Goal: Task Accomplishment & Management: Manage account settings

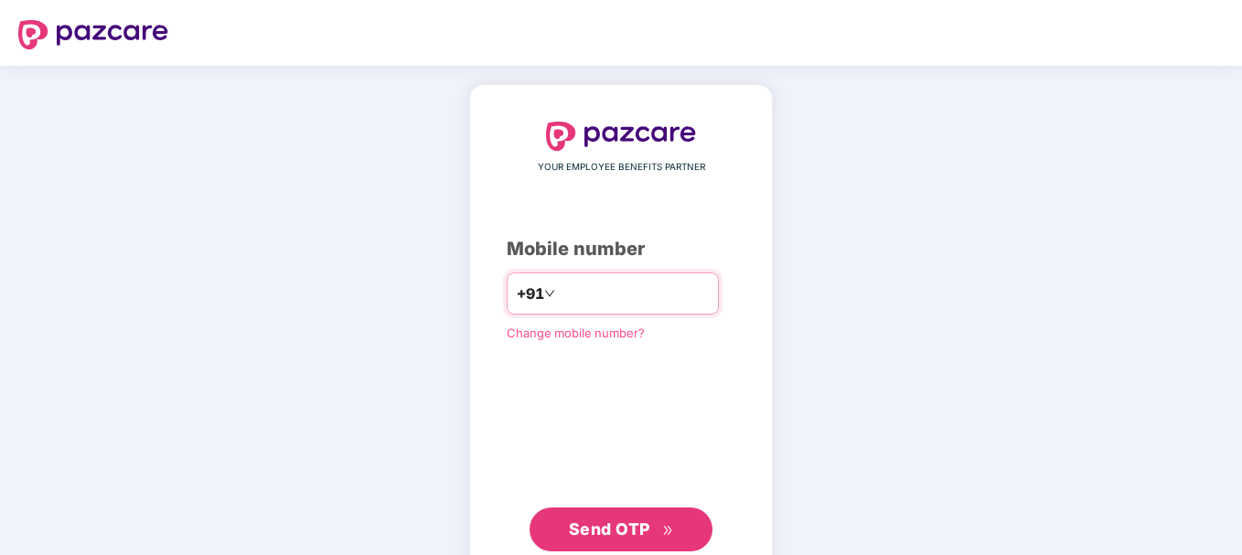
type input "**********"
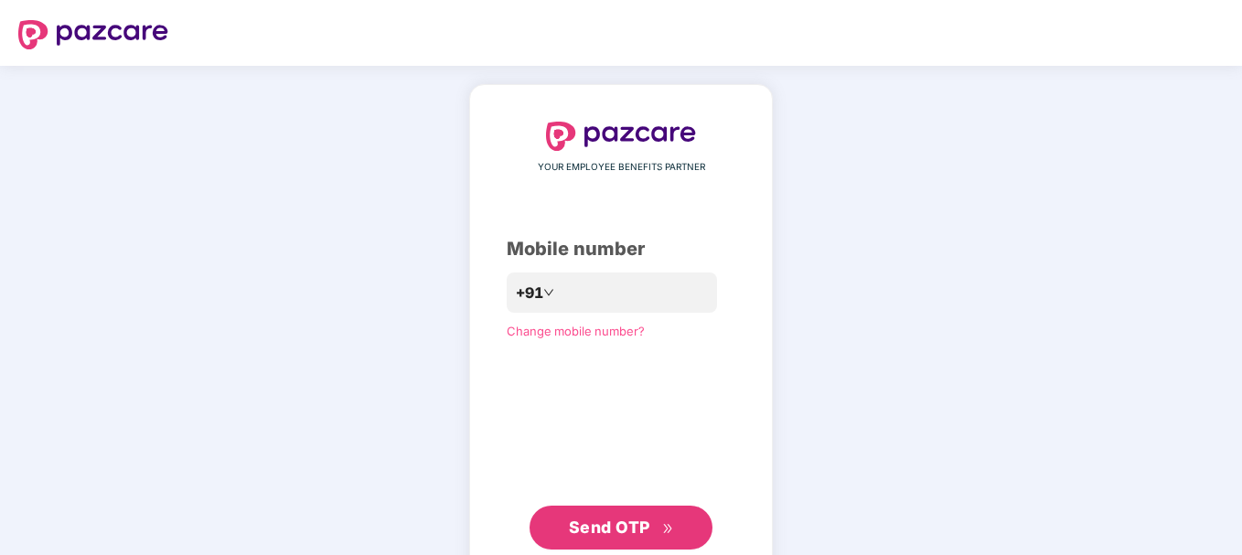
click at [593, 509] on button "Send OTP" at bounding box center [621, 528] width 183 height 44
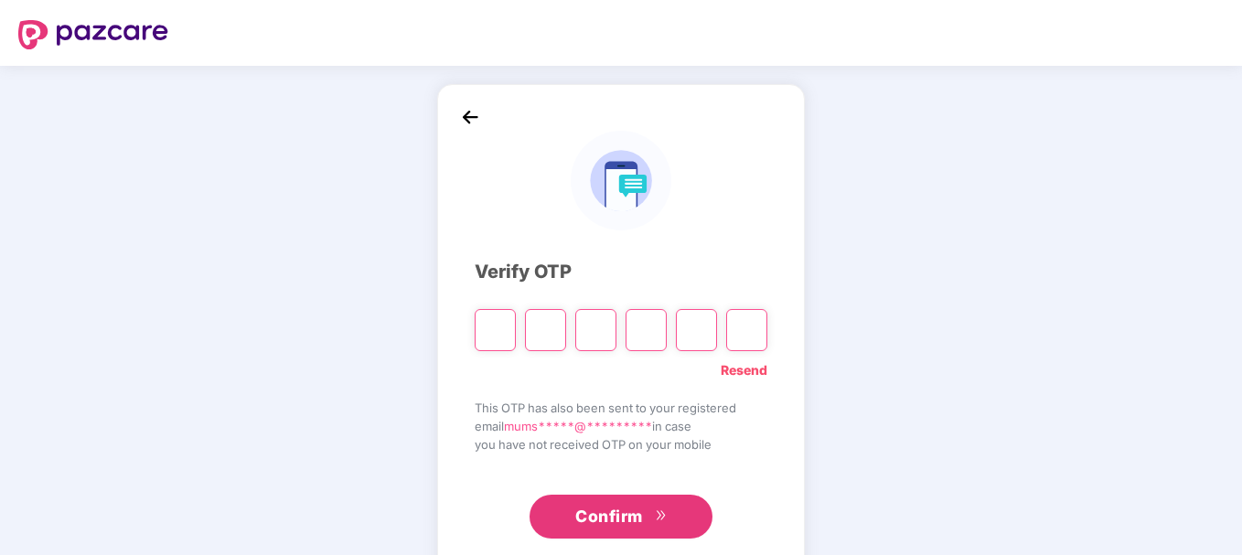
type input "*"
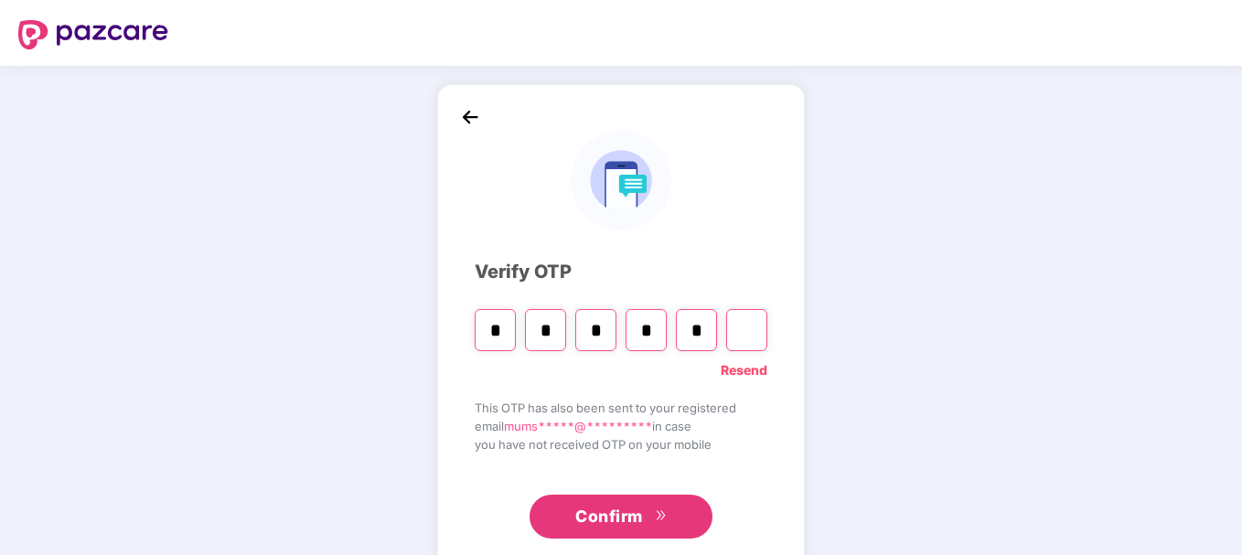
type input "*"
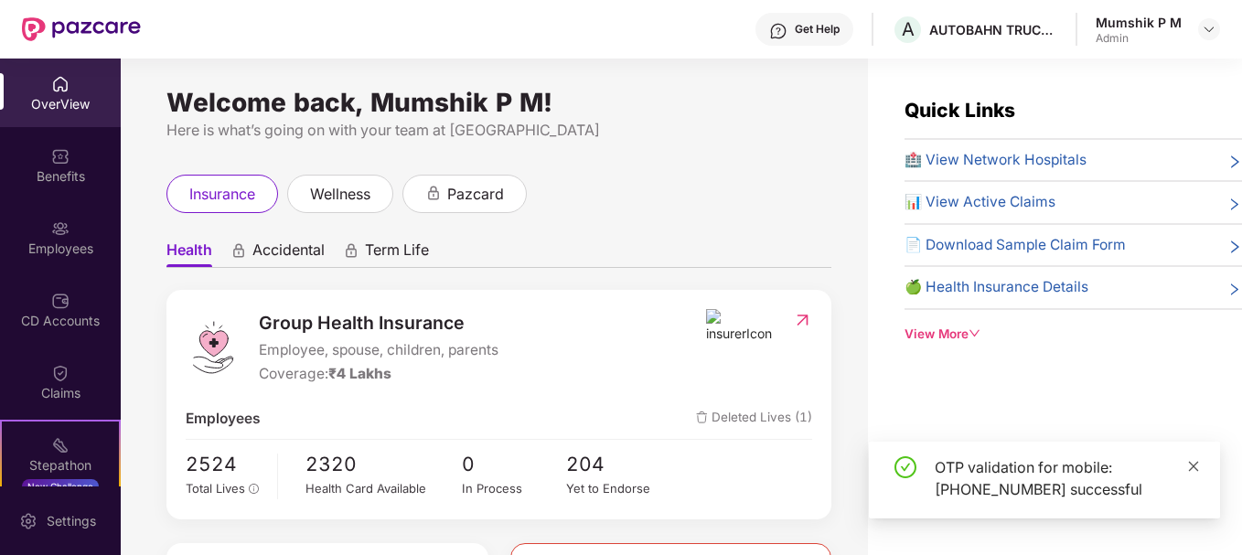
click at [1193, 460] on icon "close" at bounding box center [1193, 466] width 13 height 13
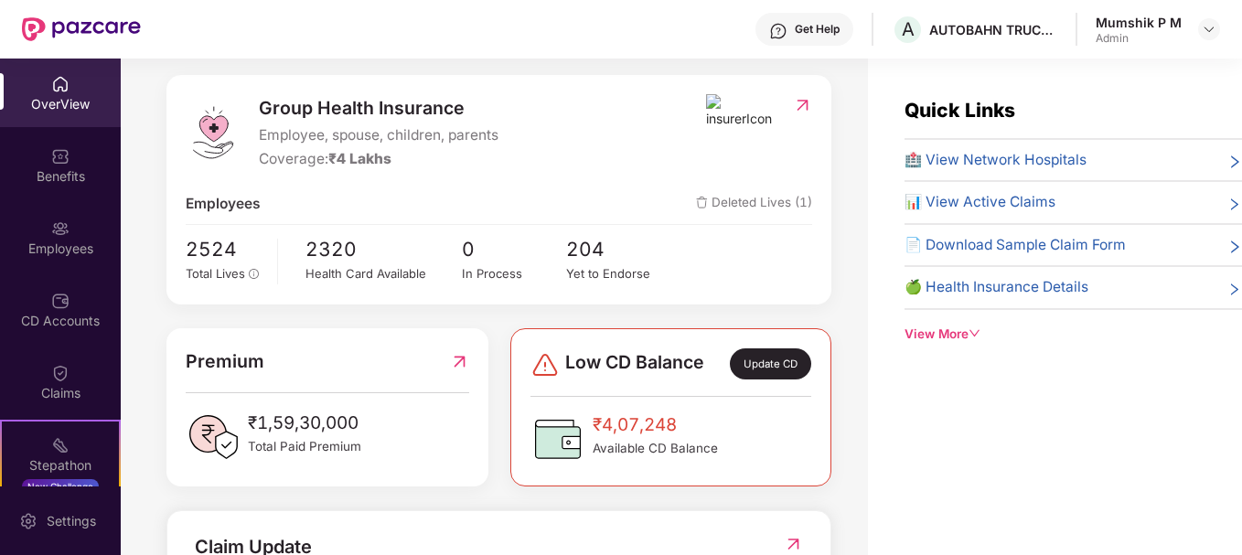
scroll to position [215, 0]
click at [766, 204] on span "Deleted Lives (1)" at bounding box center [754, 204] width 116 height 22
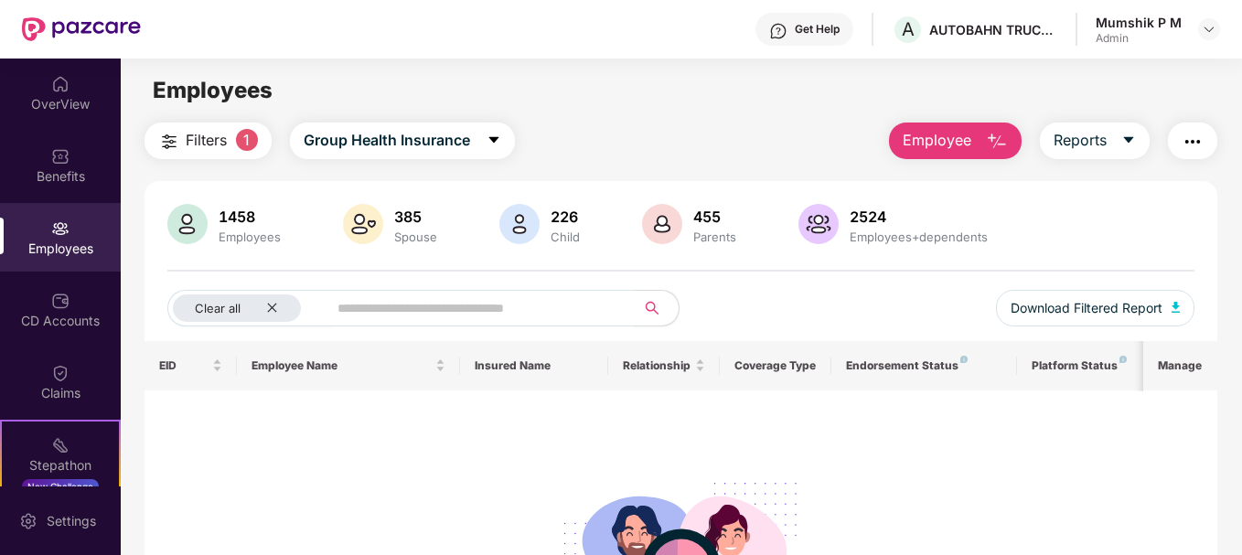
click at [56, 241] on div "Employees" at bounding box center [60, 249] width 121 height 18
click at [985, 133] on button "Employee" at bounding box center [955, 141] width 133 height 37
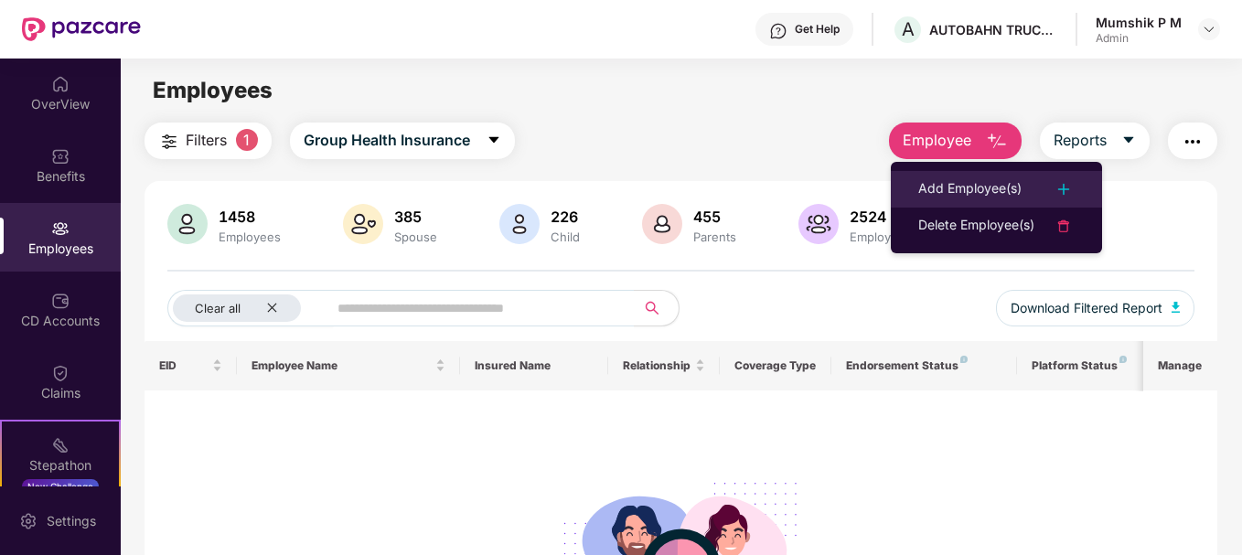
click at [1072, 187] on img at bounding box center [1064, 189] width 22 height 22
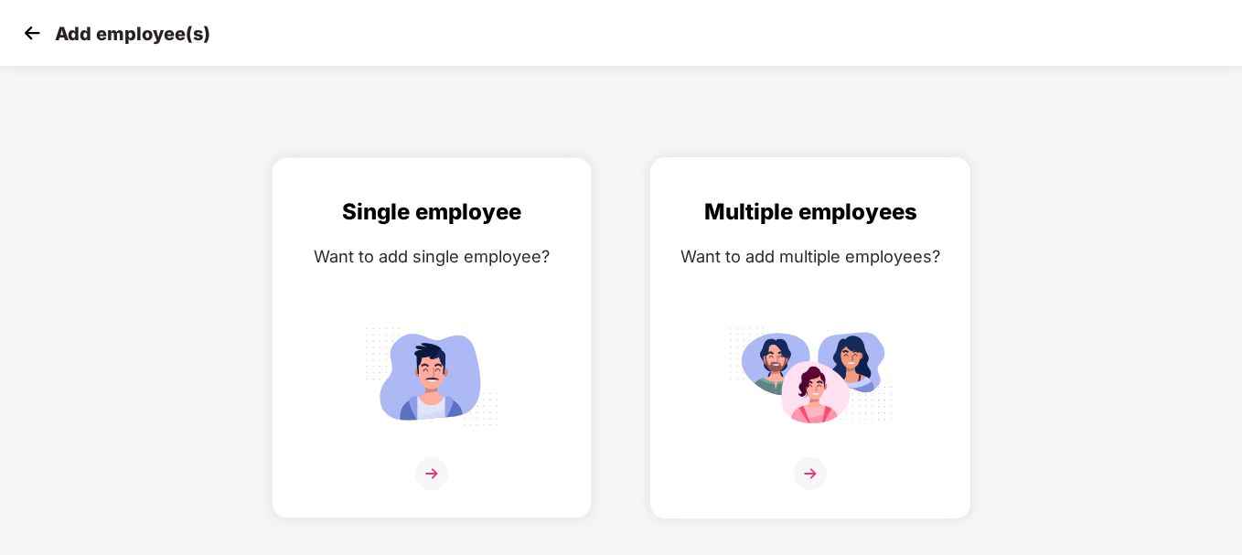
click at [808, 474] on img at bounding box center [810, 473] width 33 height 33
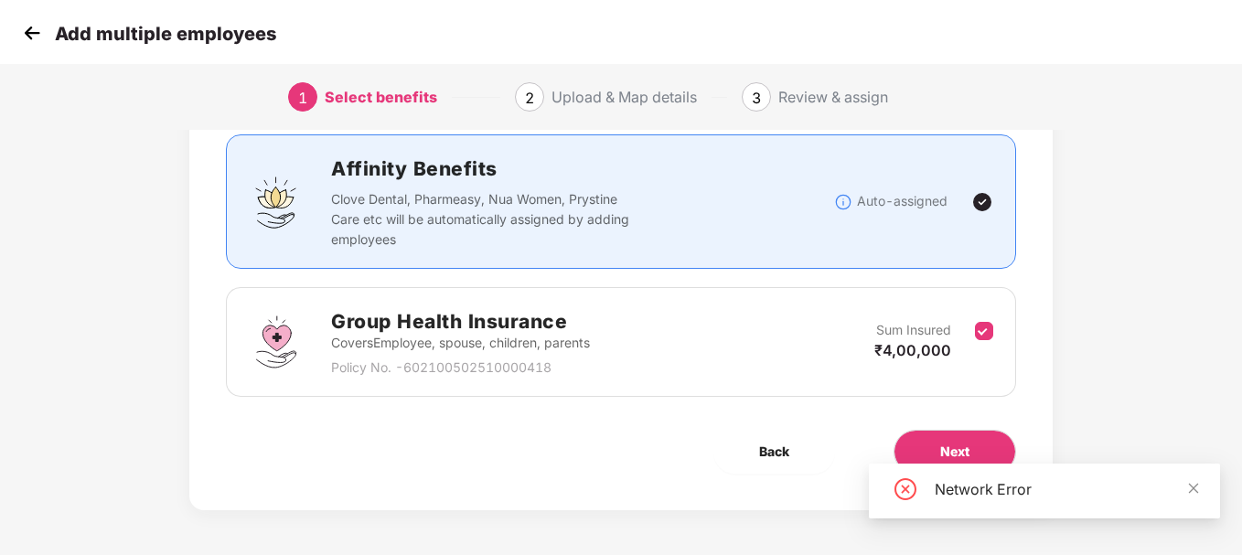
scroll to position [121, 0]
click at [973, 452] on button "Next" at bounding box center [955, 451] width 123 height 44
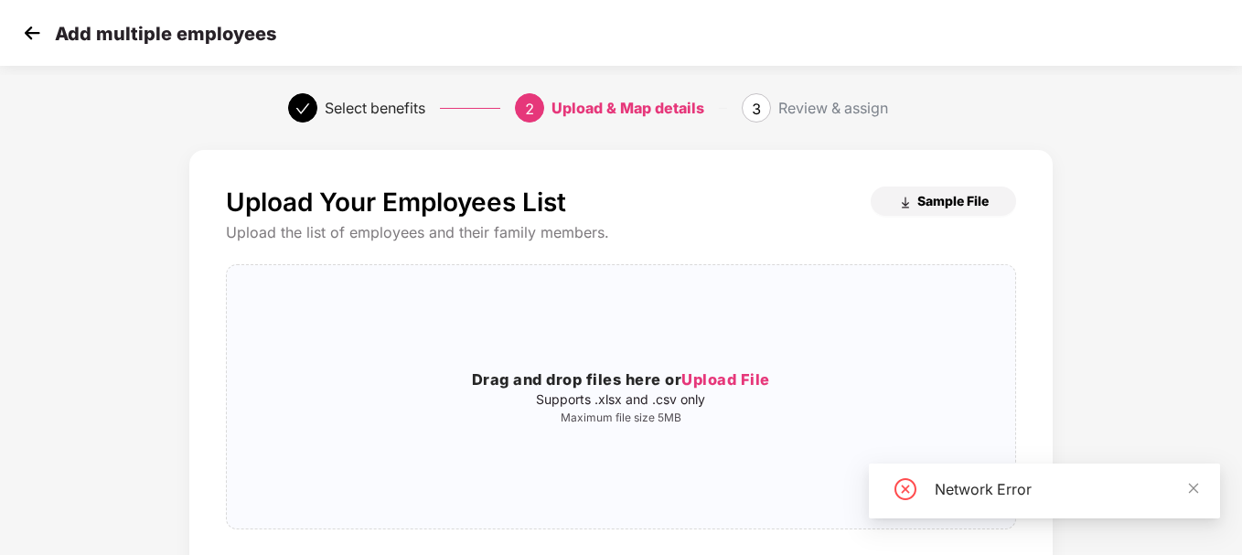
click at [971, 207] on span "Sample File" at bounding box center [952, 200] width 71 height 17
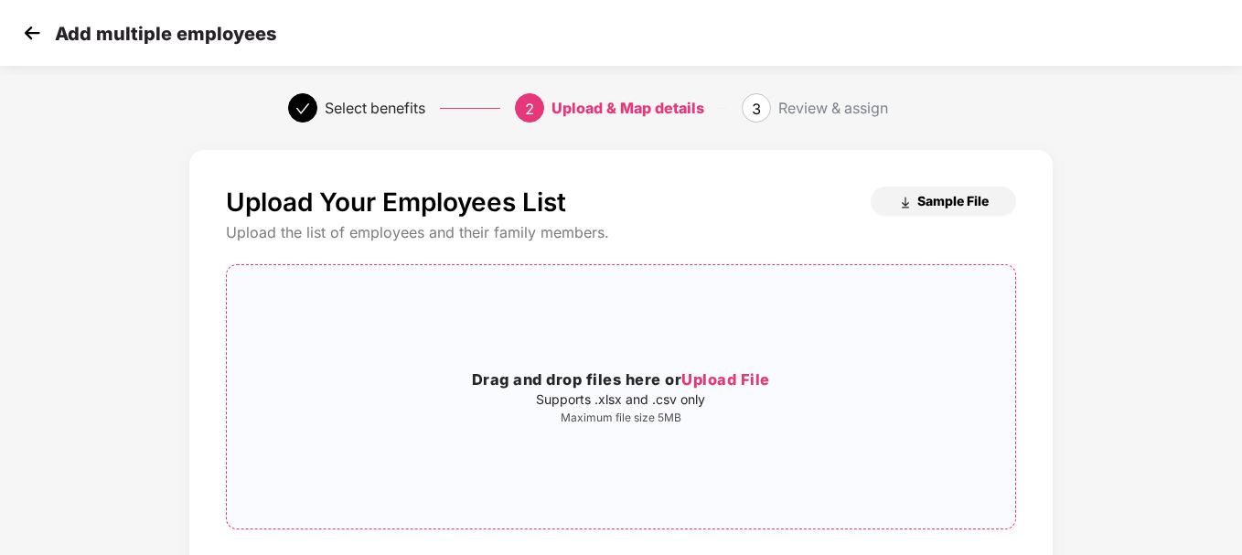
scroll to position [123, 0]
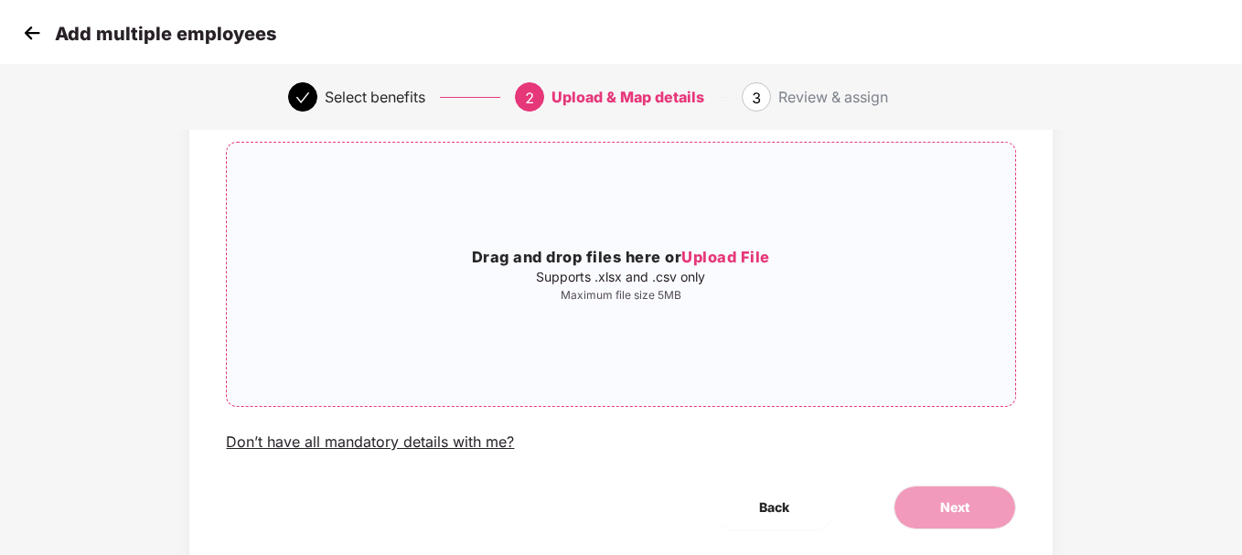
click at [750, 252] on span "Upload File" at bounding box center [725, 257] width 89 height 18
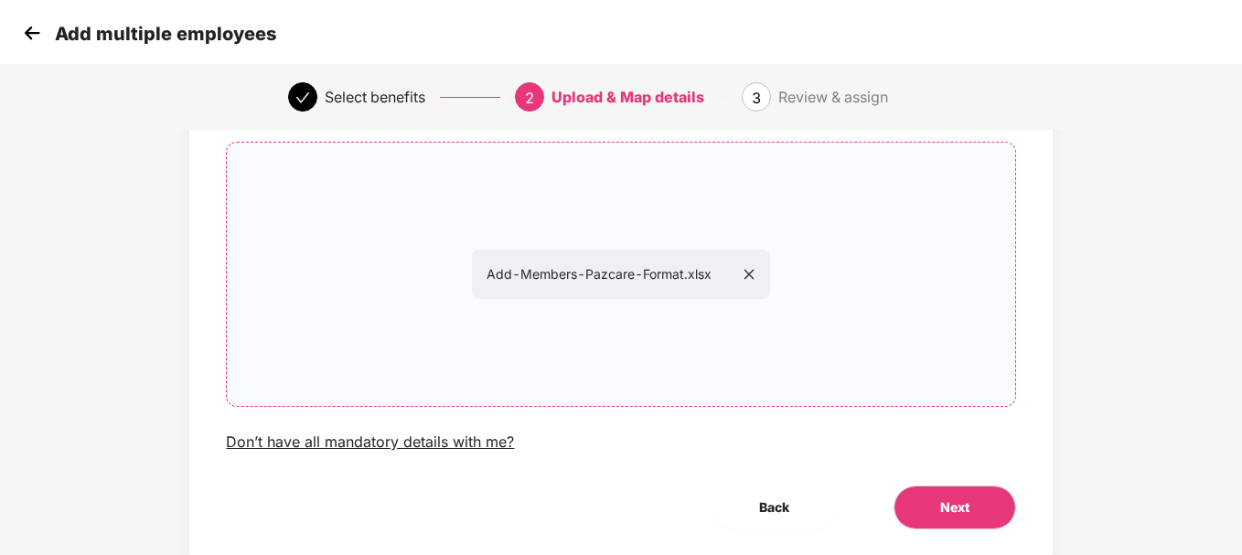
scroll to position [179, 0]
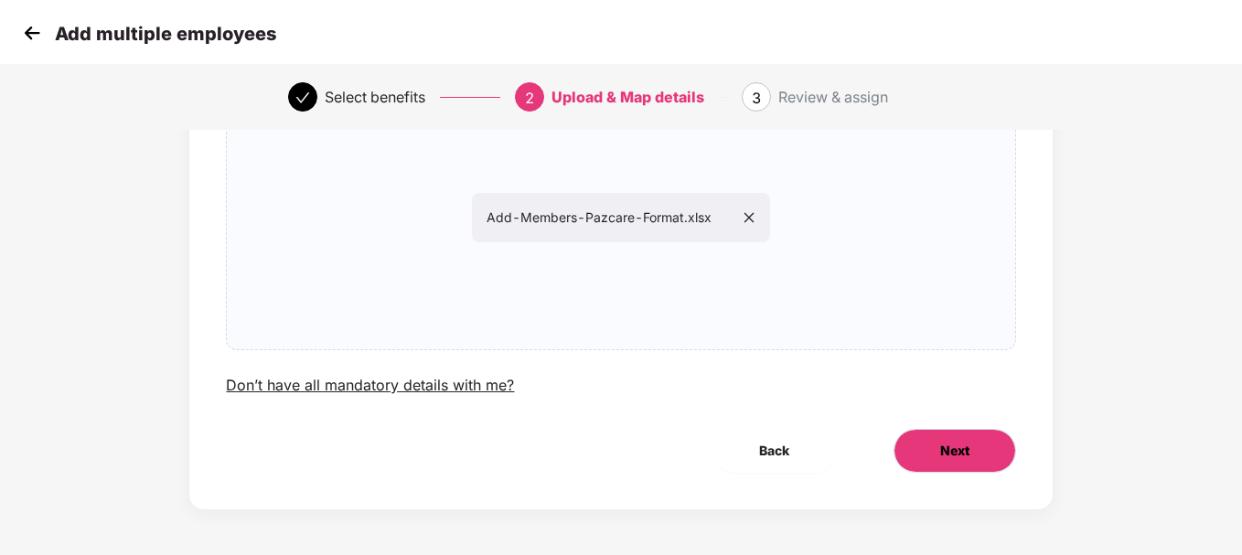
click at [935, 464] on button "Next" at bounding box center [955, 451] width 123 height 44
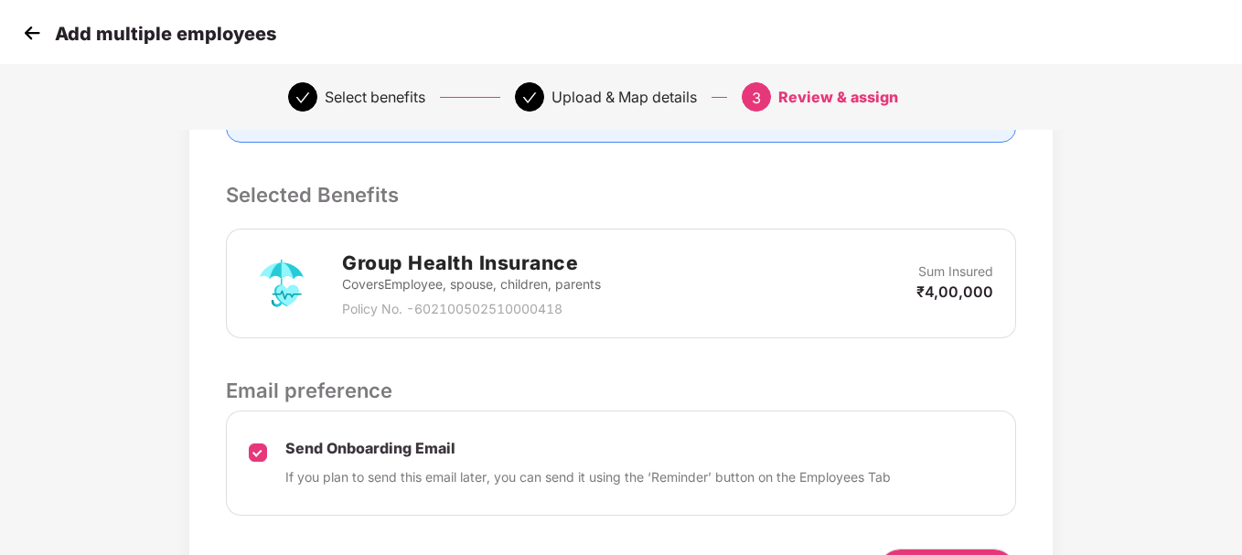
scroll to position [485, 0]
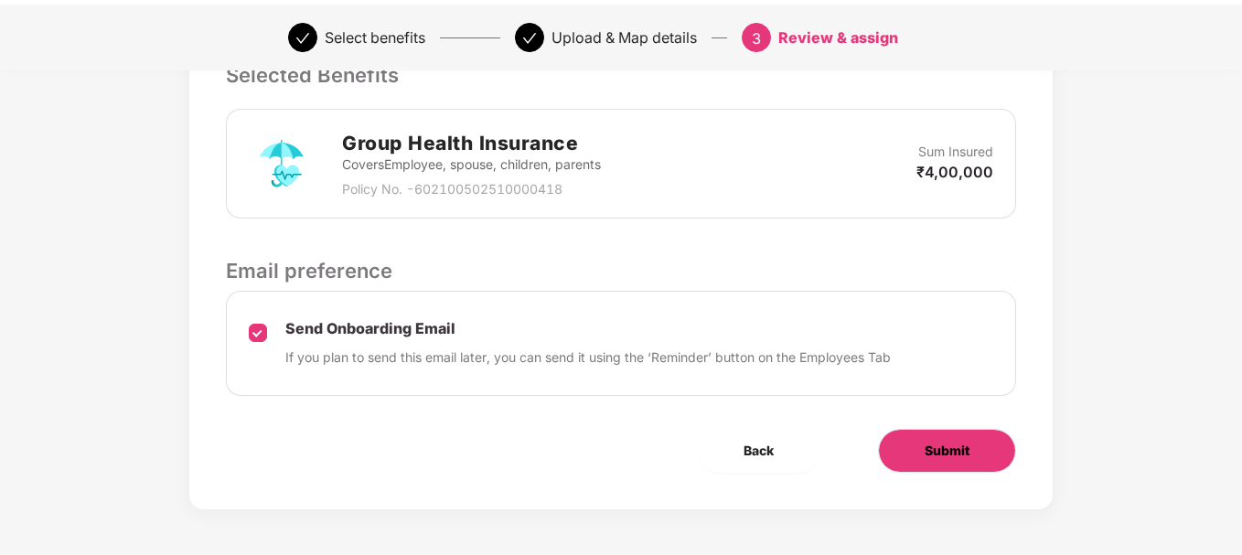
click at [953, 450] on span "Submit" at bounding box center [947, 451] width 45 height 20
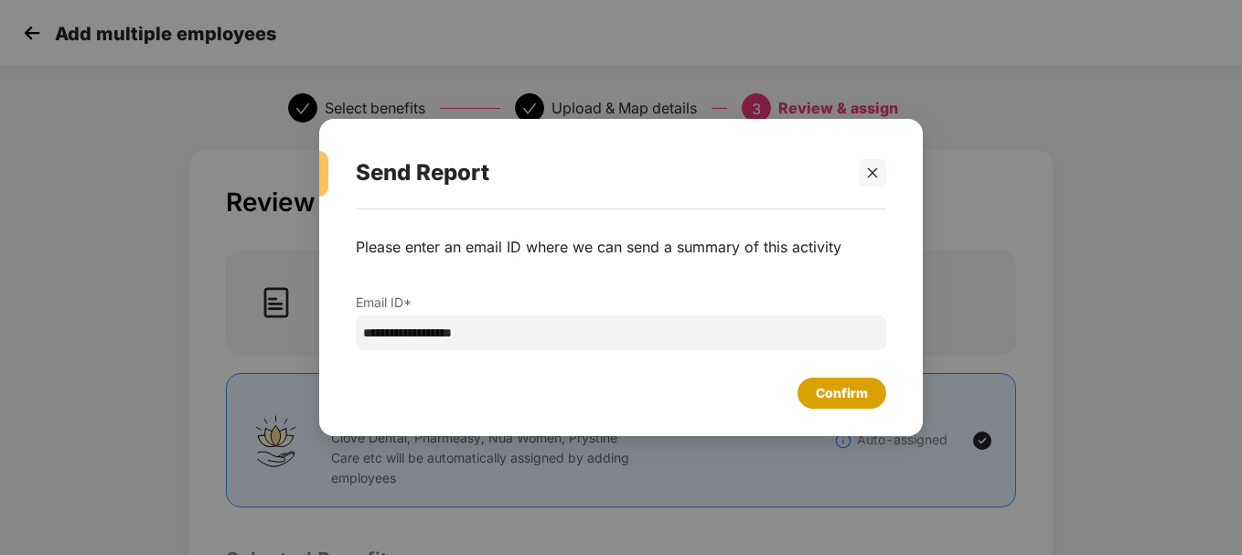
click at [830, 392] on div "Confirm" at bounding box center [842, 393] width 52 height 20
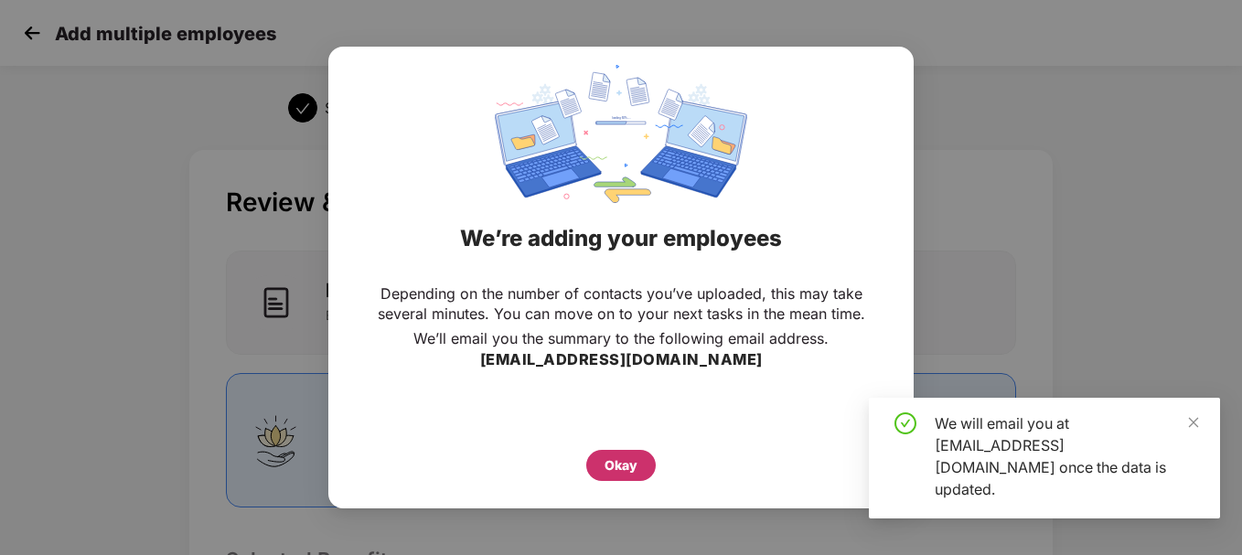
click at [630, 464] on div "Okay" at bounding box center [621, 465] width 33 height 20
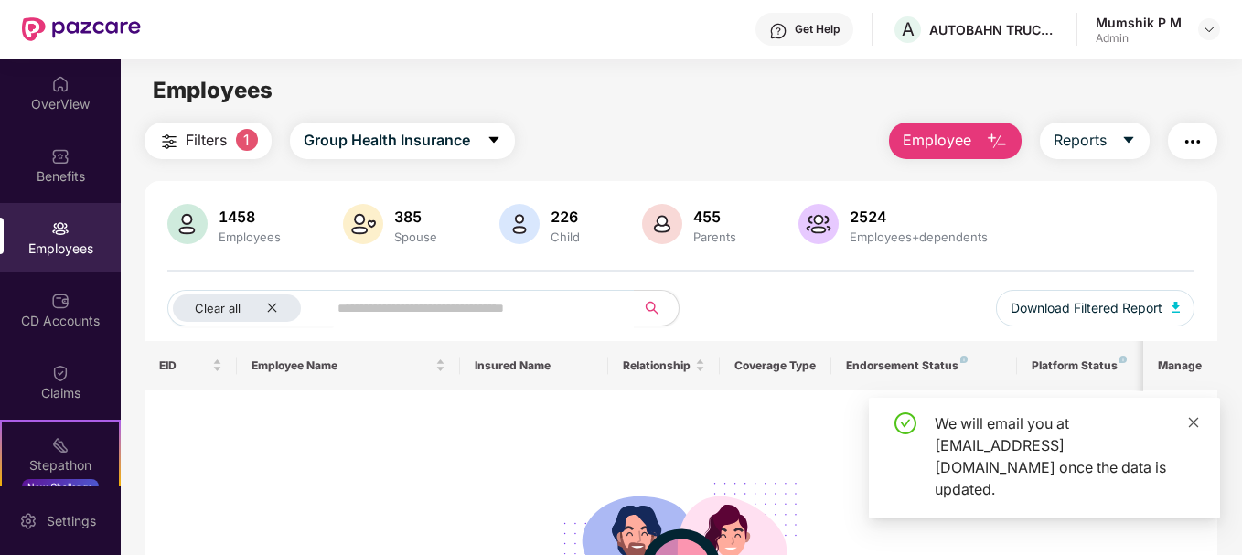
click at [1190, 427] on icon "close" at bounding box center [1194, 422] width 10 height 10
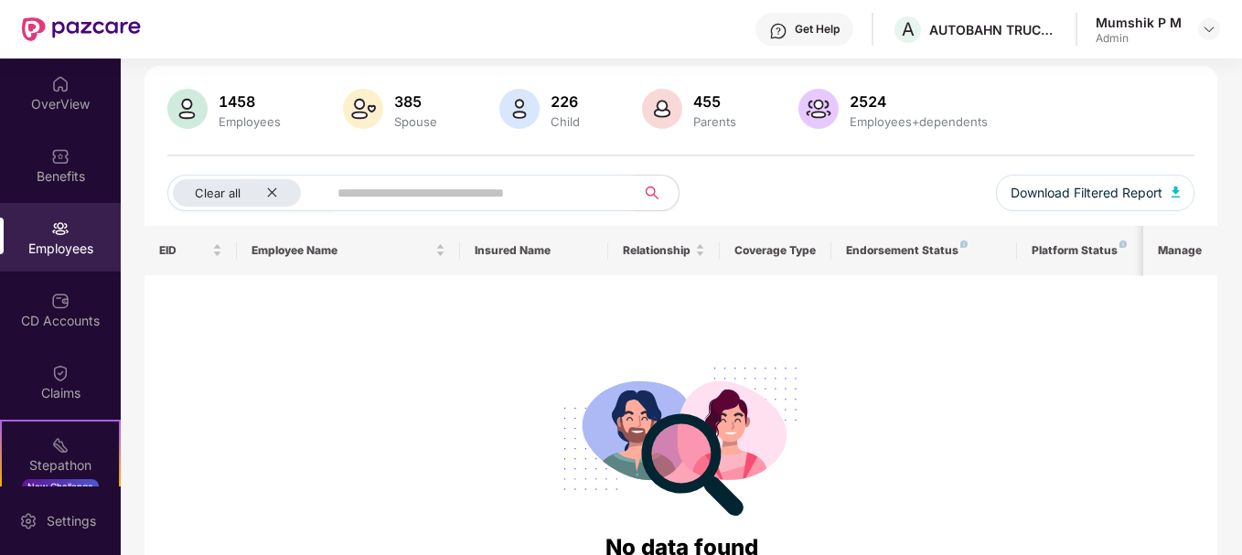
scroll to position [114, 0]
click at [69, 256] on div "Employees" at bounding box center [60, 249] width 121 height 18
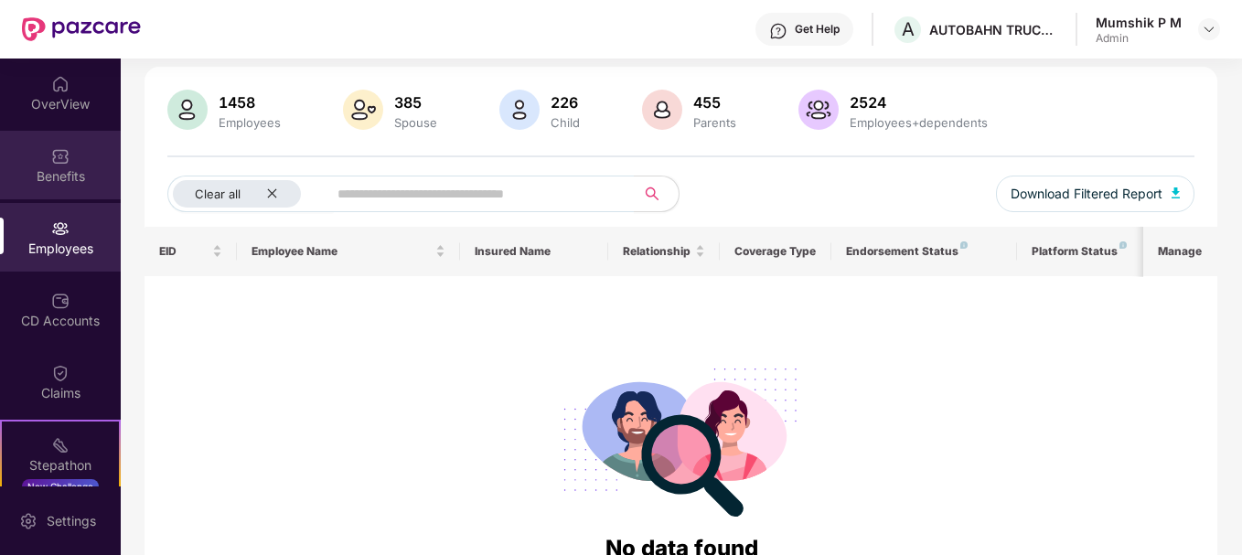
click at [47, 154] on div "Benefits" at bounding box center [60, 165] width 121 height 69
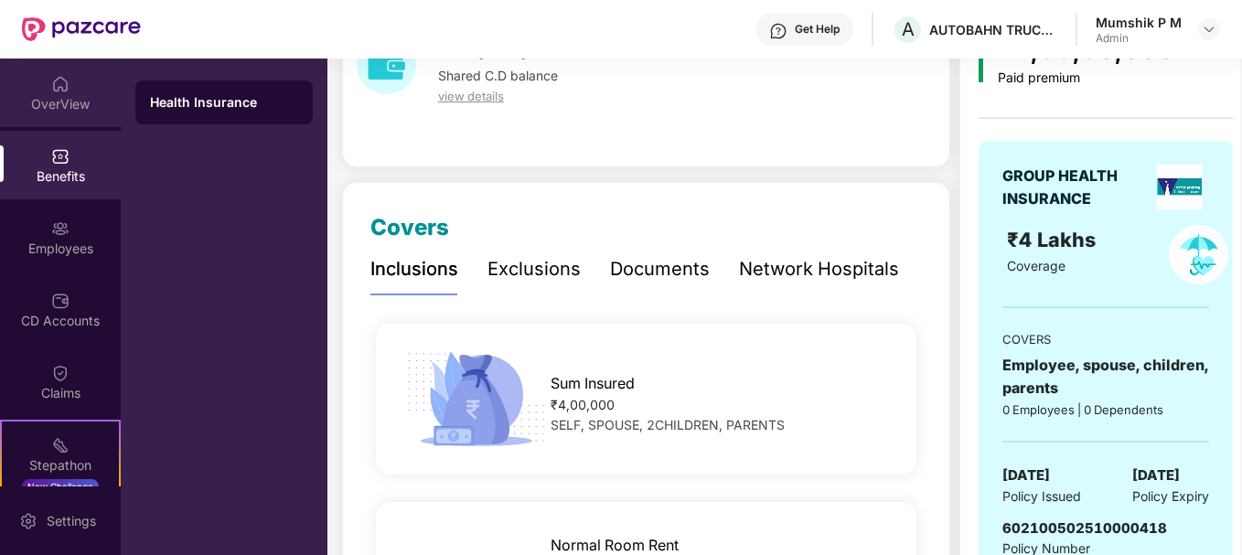
click at [59, 102] on div "OverView" at bounding box center [60, 104] width 121 height 18
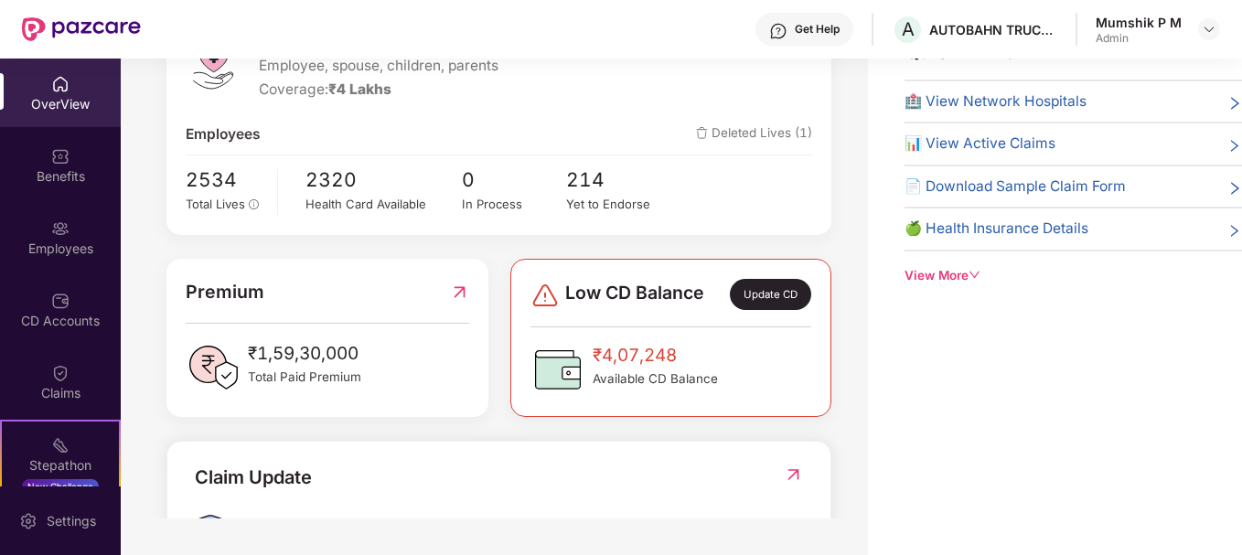
scroll to position [194, 0]
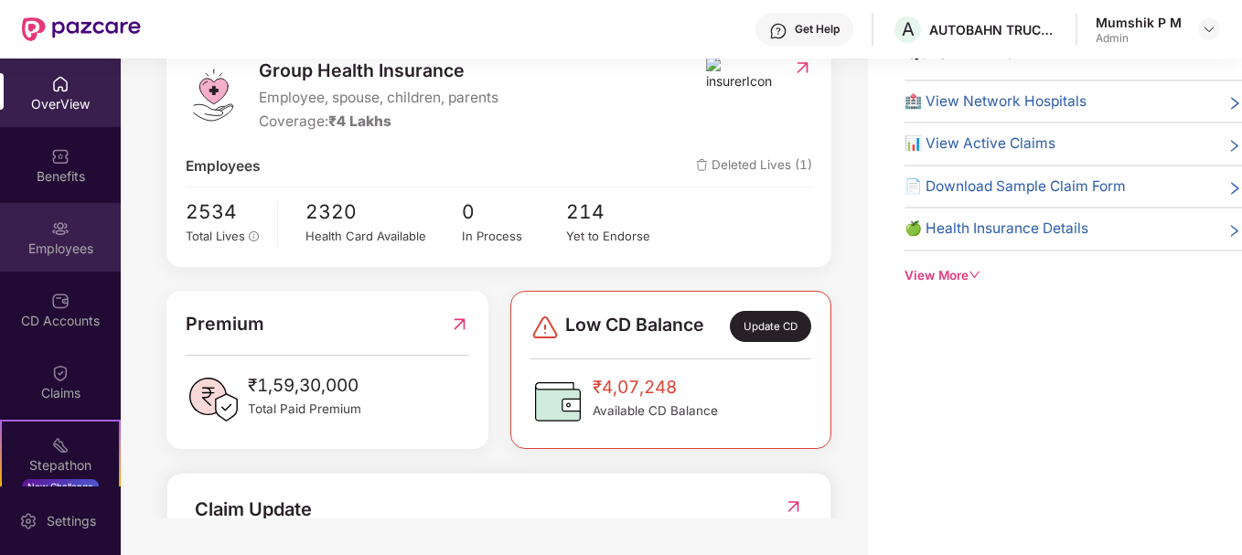
click at [42, 223] on div "Employees" at bounding box center [60, 237] width 121 height 69
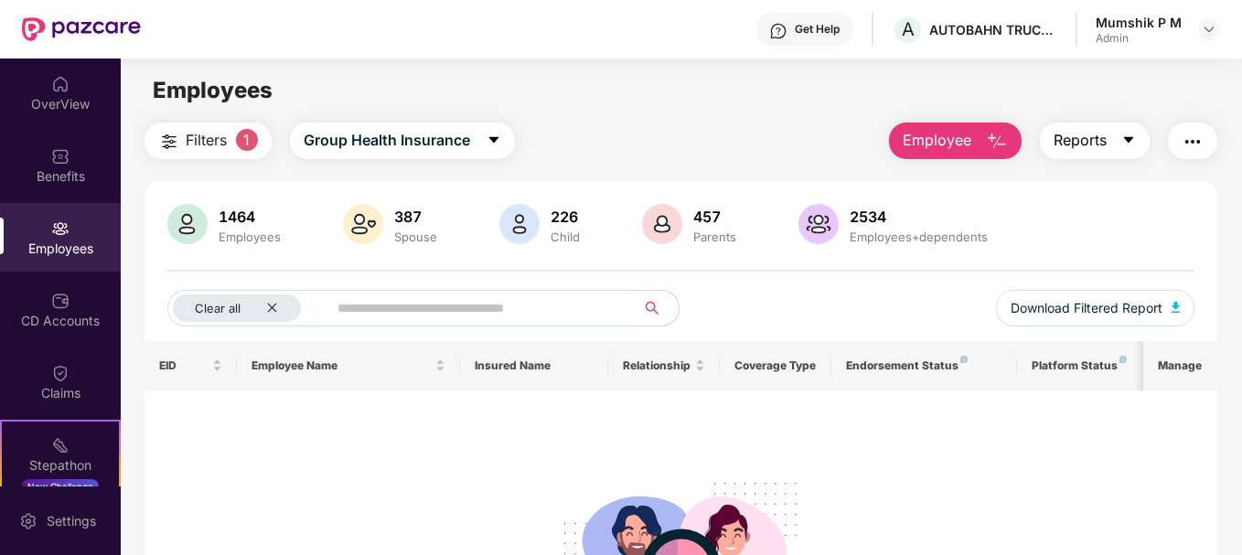
click at [1079, 135] on span "Reports" at bounding box center [1080, 140] width 53 height 23
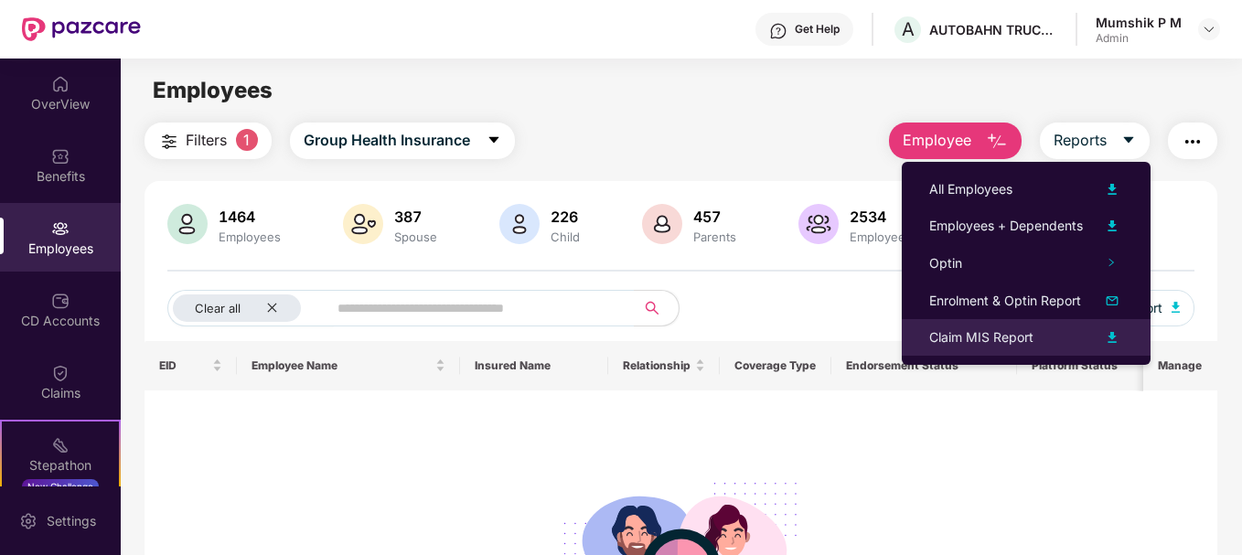
click at [1110, 332] on img at bounding box center [1112, 338] width 22 height 22
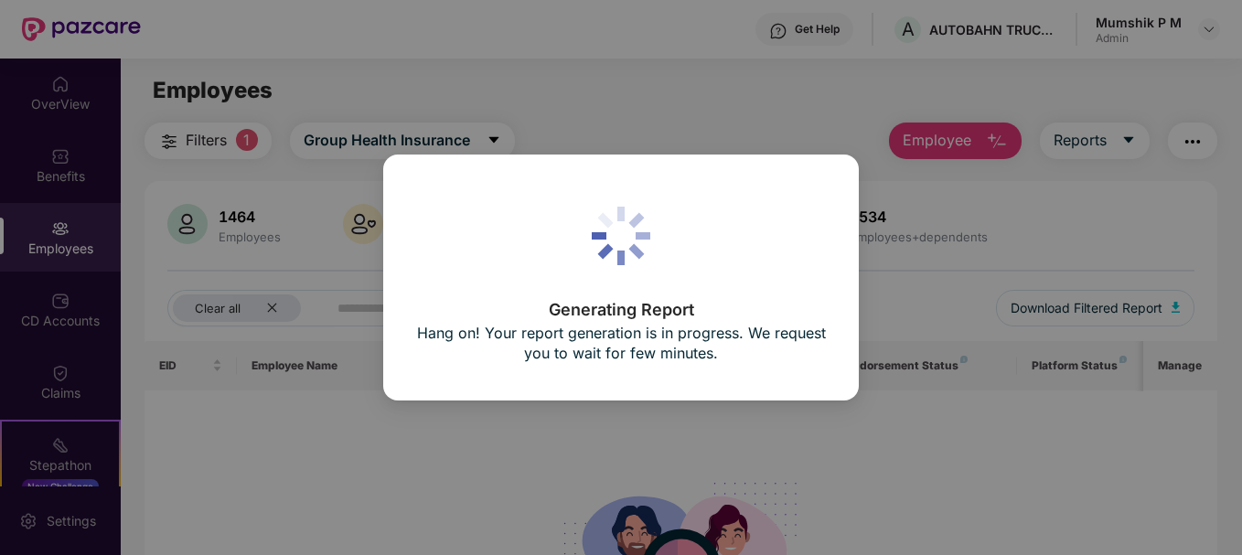
click at [262, 161] on div "Generating Report Hang on! Your report generation is in progress. We request yo…" at bounding box center [621, 277] width 1242 height 555
click at [38, 220] on div "Generating Report Hang on! Your report generation is in progress. We request yo…" at bounding box center [621, 277] width 1242 height 555
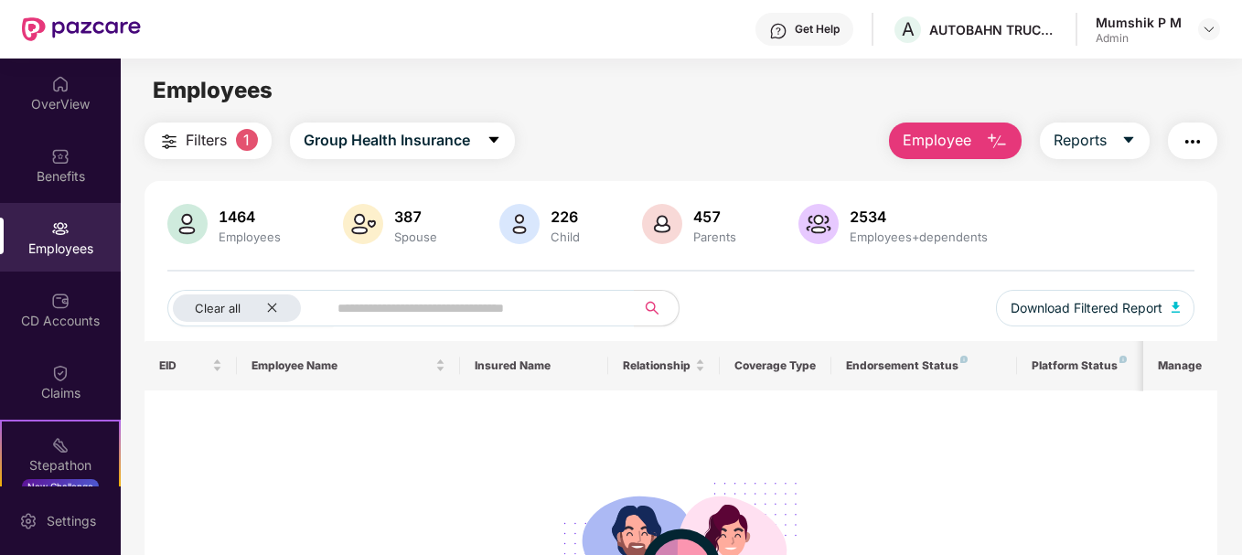
click at [80, 238] on div "Employees" at bounding box center [60, 237] width 121 height 69
click at [988, 140] on img "button" at bounding box center [997, 142] width 22 height 22
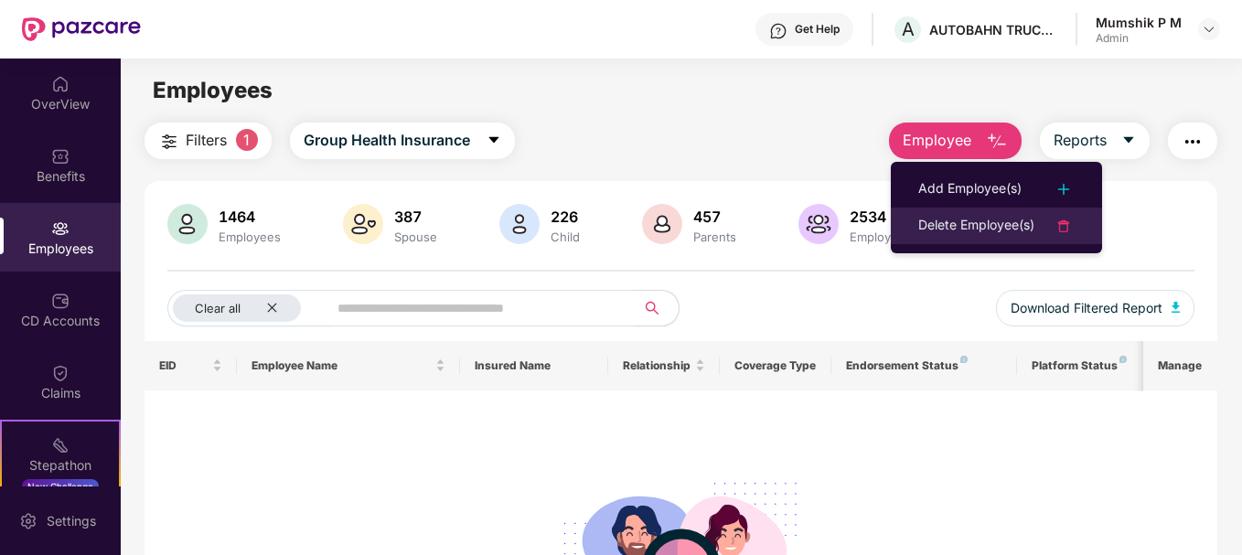
click at [1003, 228] on div "Delete Employee(s)" at bounding box center [976, 226] width 116 height 22
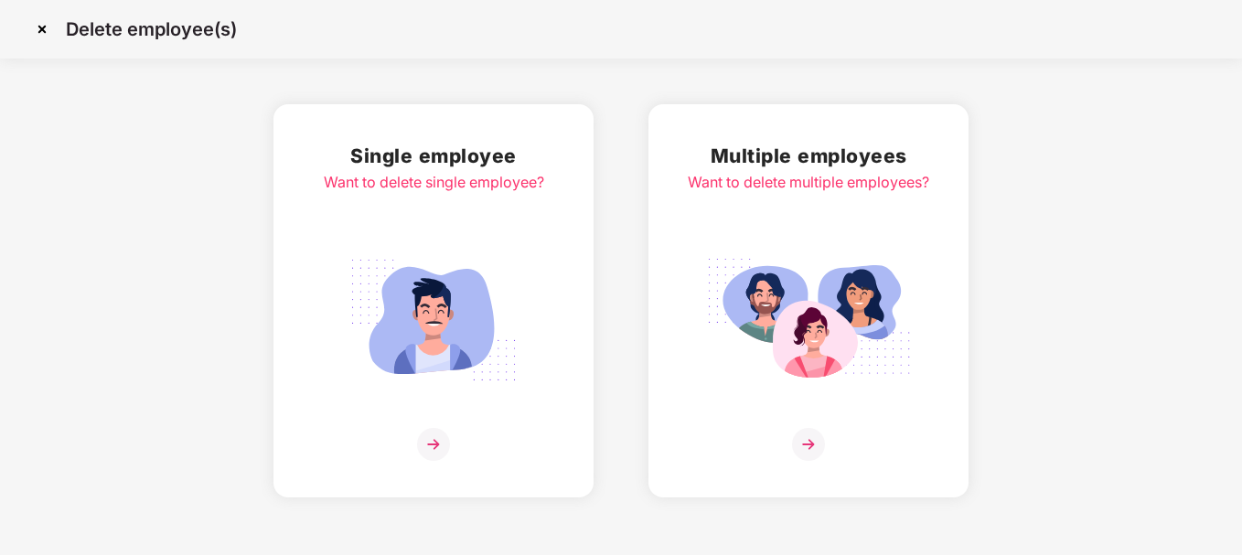
click at [818, 426] on div "Multiple employees Want to delete multiple employees?" at bounding box center [808, 301] width 241 height 320
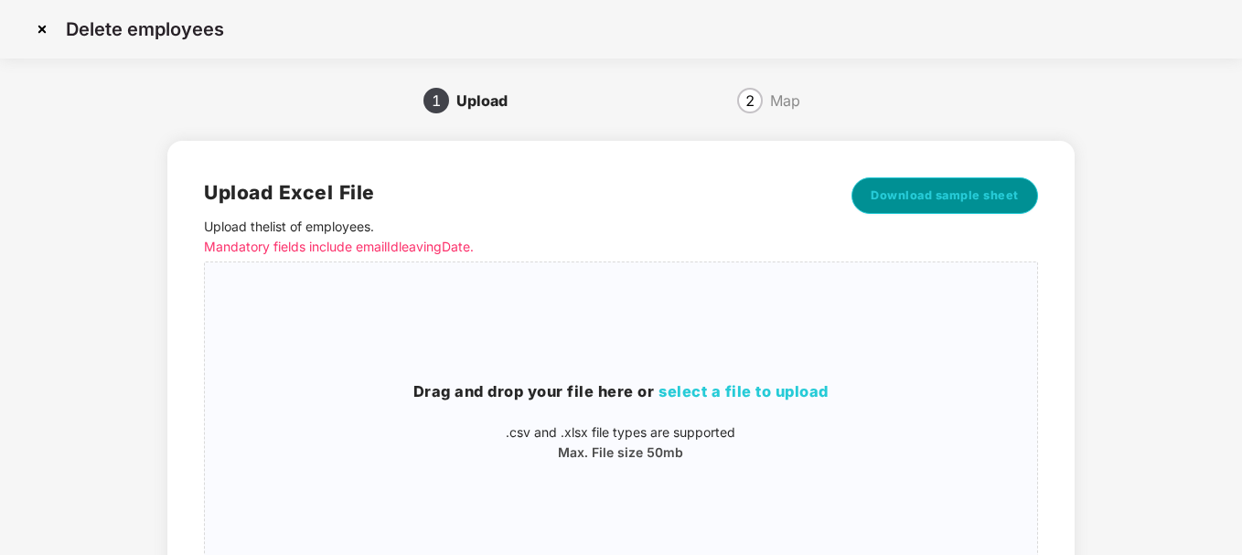
click at [920, 190] on span "Download sample sheet" at bounding box center [945, 196] width 148 height 18
